Goal: Find specific fact: Find specific fact

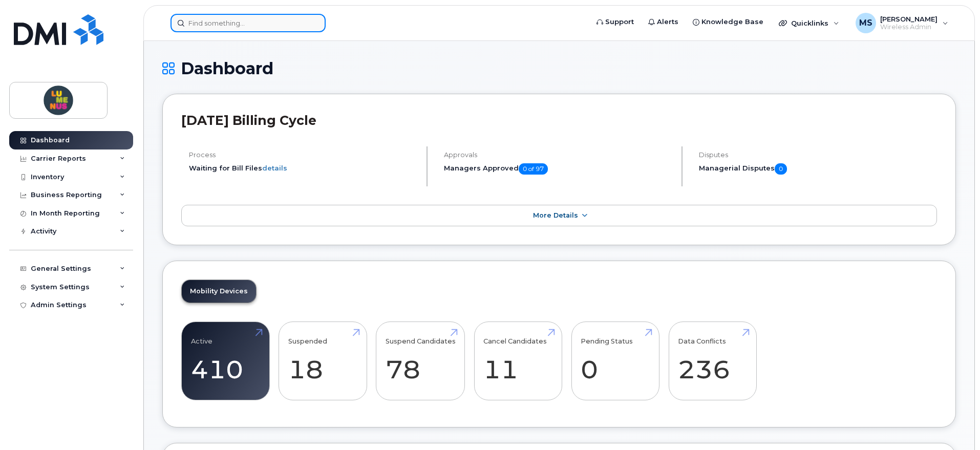
click at [250, 15] on input at bounding box center [247, 23] width 155 height 18
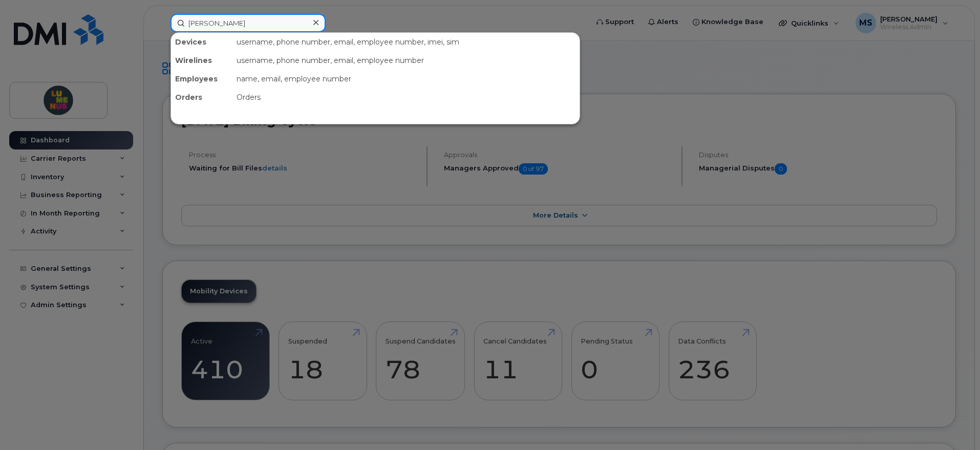
type input "[PERSON_NAME]"
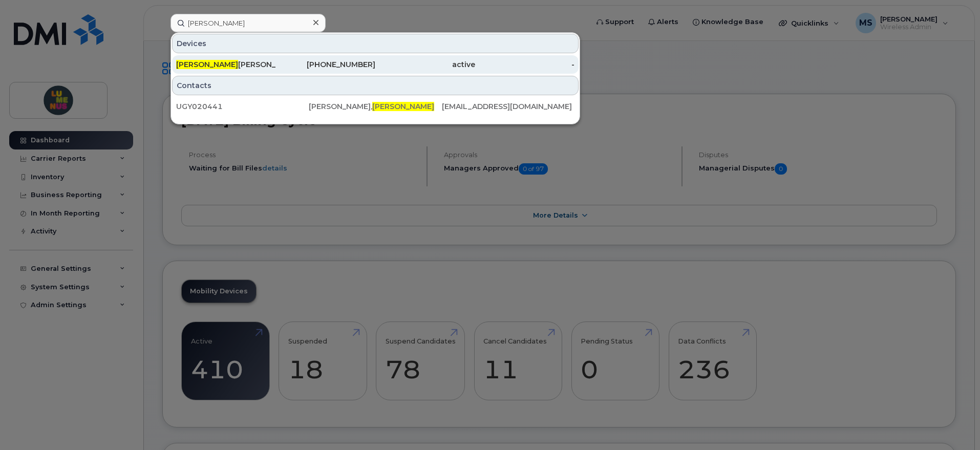
drag, startPoint x: 225, startPoint y: 64, endPoint x: 230, endPoint y: 63, distance: 5.7
click at [225, 63] on div "[PERSON_NAME]" at bounding box center [226, 64] width 100 height 10
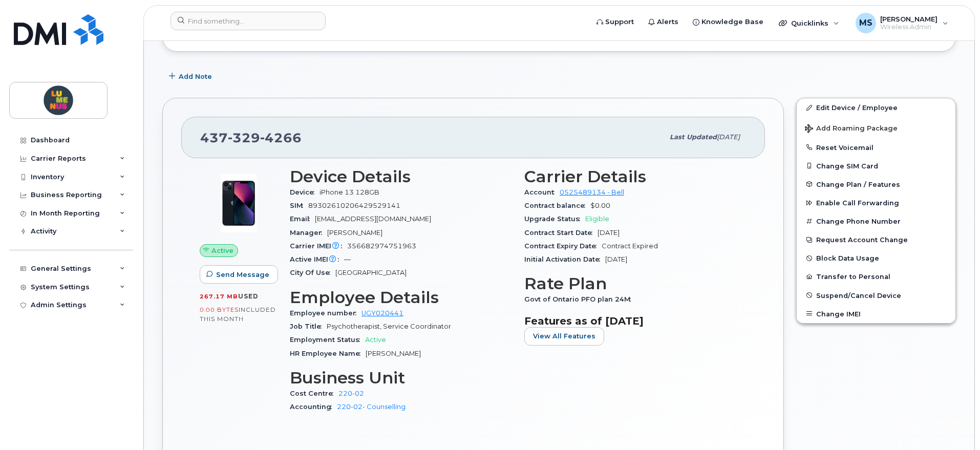
scroll to position [192, 0]
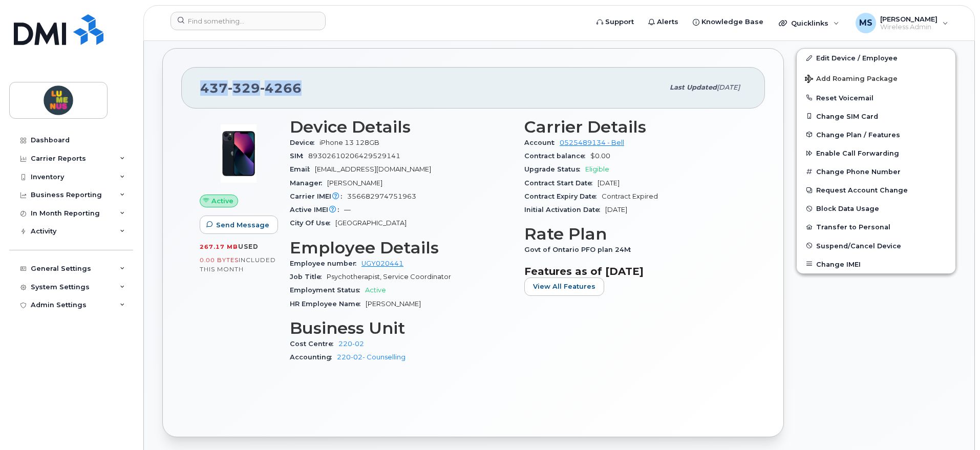
drag, startPoint x: 305, startPoint y: 84, endPoint x: 200, endPoint y: 84, distance: 105.4
click at [200, 84] on div "[PHONE_NUMBER] Last updated [DATE]" at bounding box center [472, 87] width 583 height 41
copy span "[PHONE_NUMBER]"
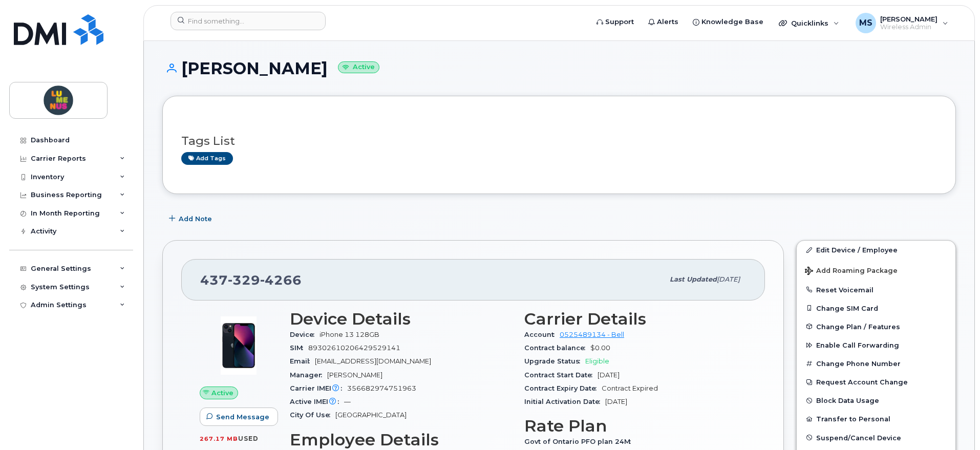
click at [318, 69] on h1 "[PERSON_NAME] Active" at bounding box center [558, 68] width 793 height 18
drag, startPoint x: 322, startPoint y: 69, endPoint x: 183, endPoint y: 78, distance: 140.0
click at [183, 77] on h1 "Rachelle Dulude Active" at bounding box center [558, 68] width 793 height 18
copy h1 "Rachelle Dulude"
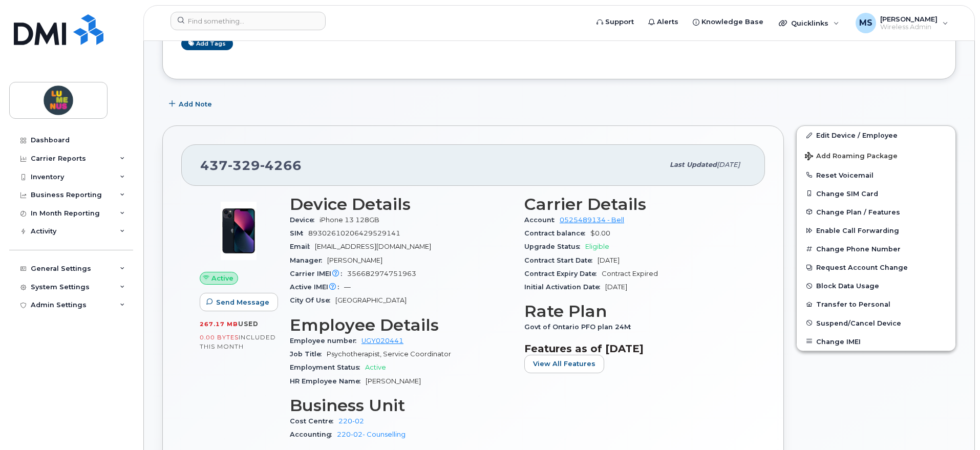
scroll to position [128, 0]
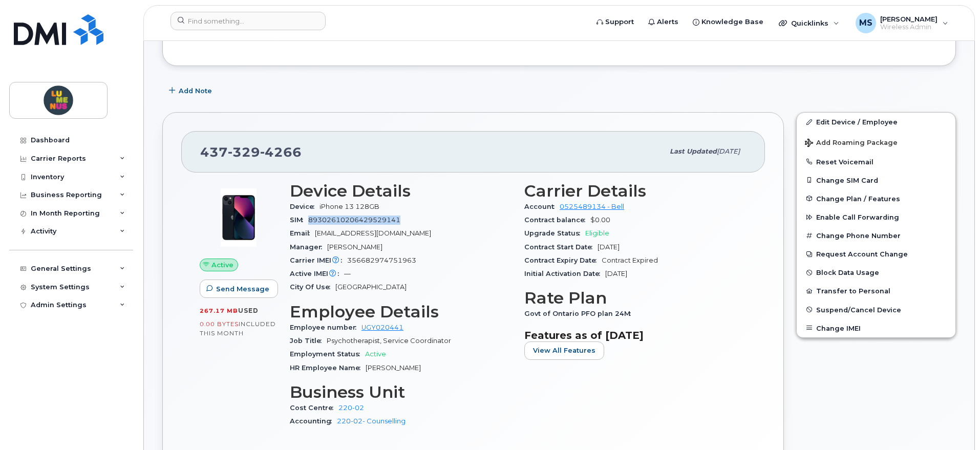
drag, startPoint x: 404, startPoint y: 221, endPoint x: 310, endPoint y: 220, distance: 94.7
click at [310, 220] on div "SIM 89302610206429529141" at bounding box center [401, 219] width 222 height 13
copy span "89302610206429529141"
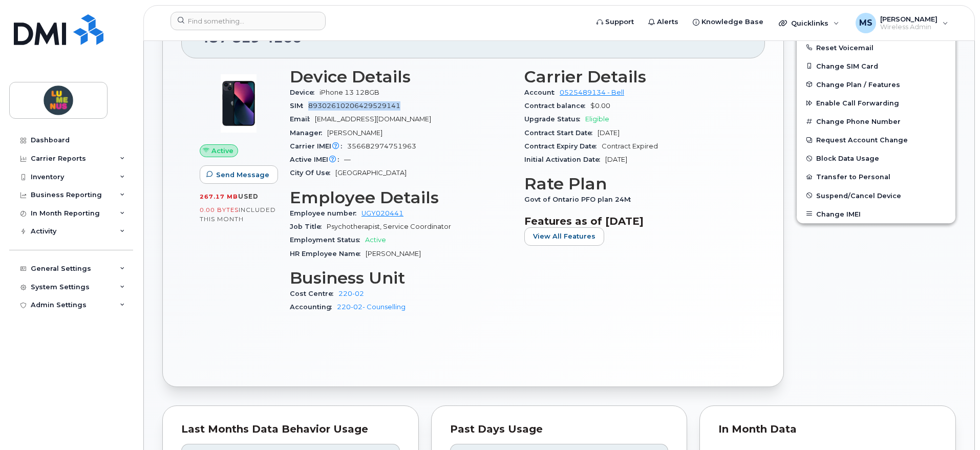
scroll to position [192, 0]
